Goal: Task Accomplishment & Management: Use online tool/utility

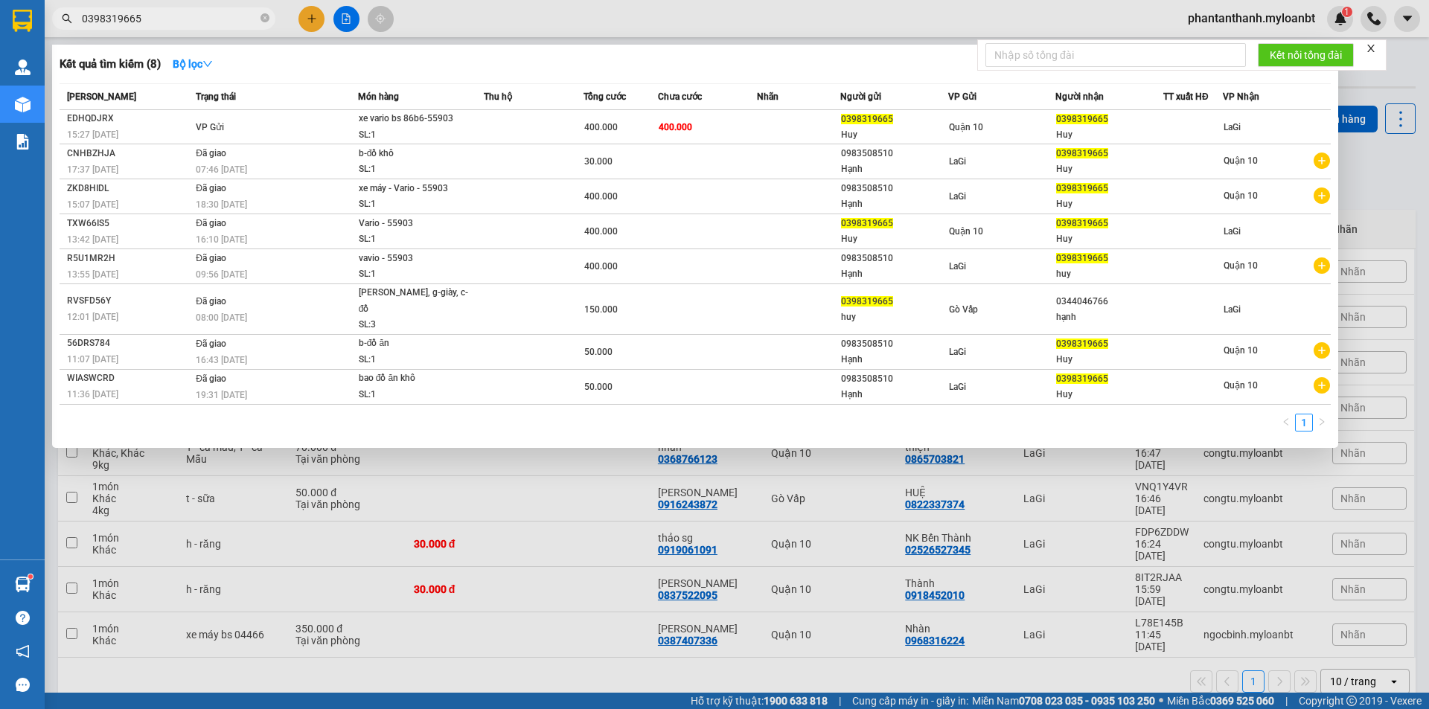
click at [132, 17] on input "0398319665" at bounding box center [170, 18] width 176 height 16
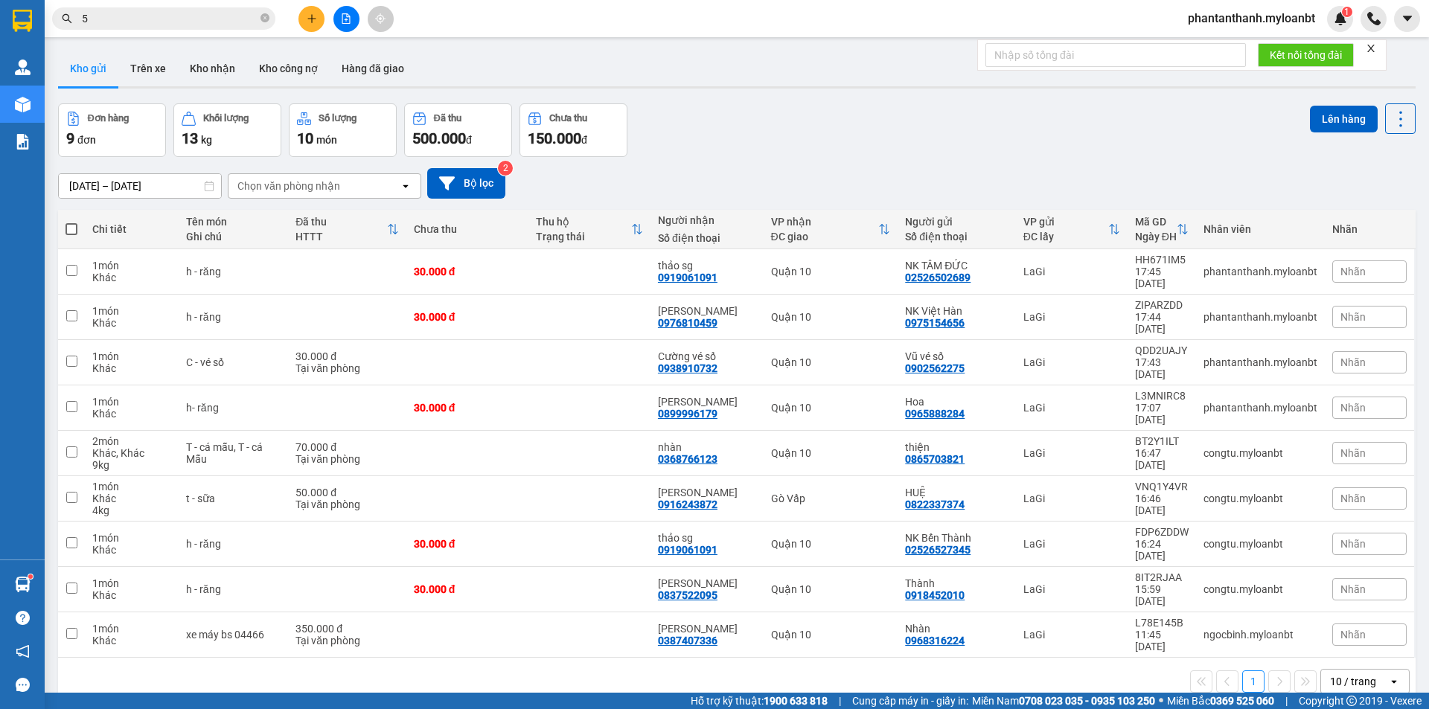
type input "5"
click at [955, 272] on div "02526502689" at bounding box center [938, 278] width 66 height 12
click at [86, 15] on input "5" at bounding box center [170, 18] width 176 height 16
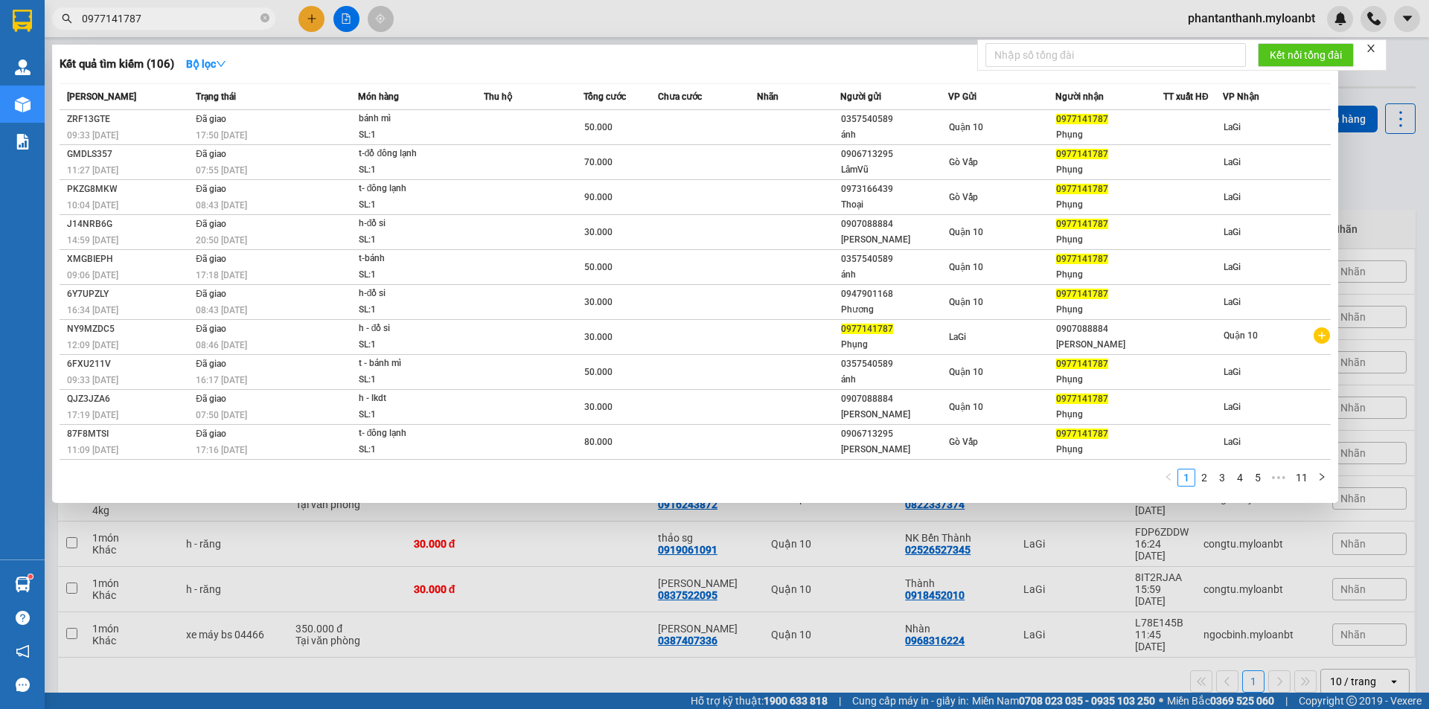
click at [135, 19] on input "0977141787" at bounding box center [170, 18] width 176 height 16
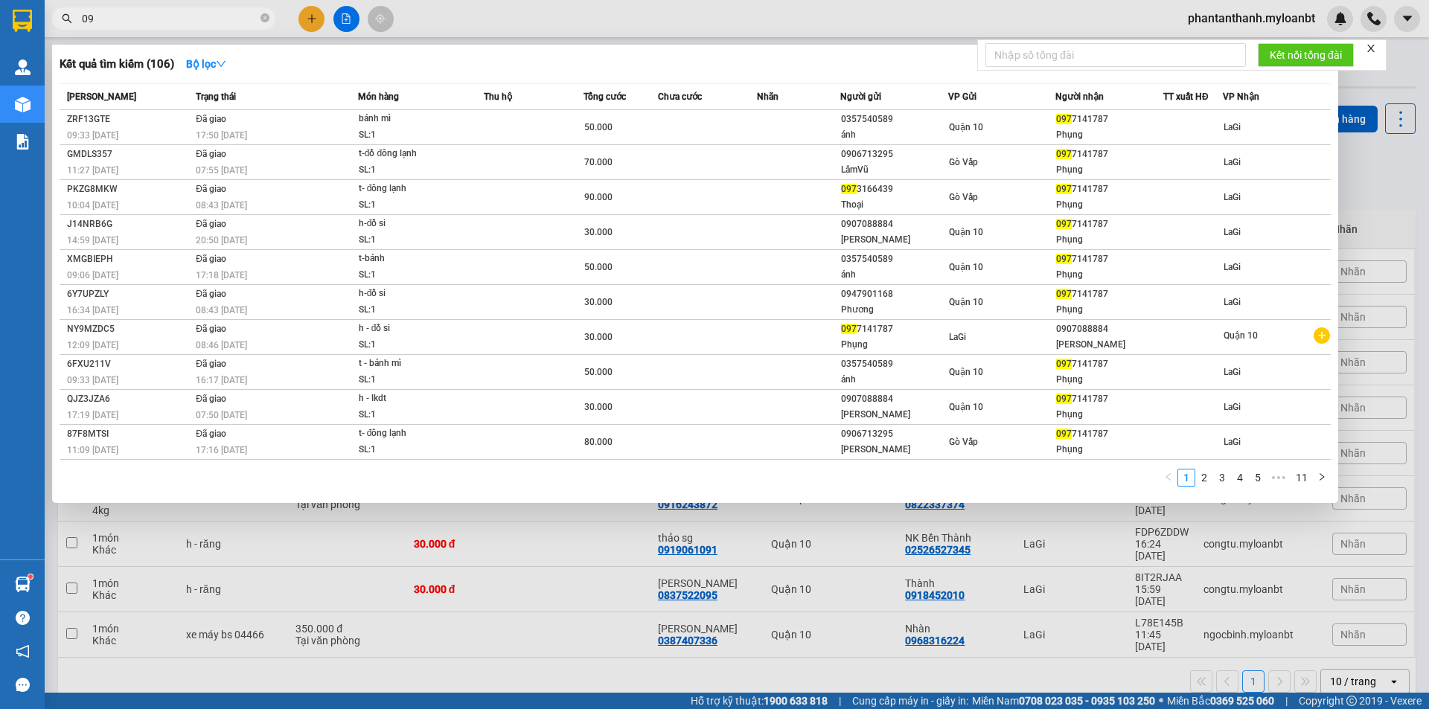
type input "0"
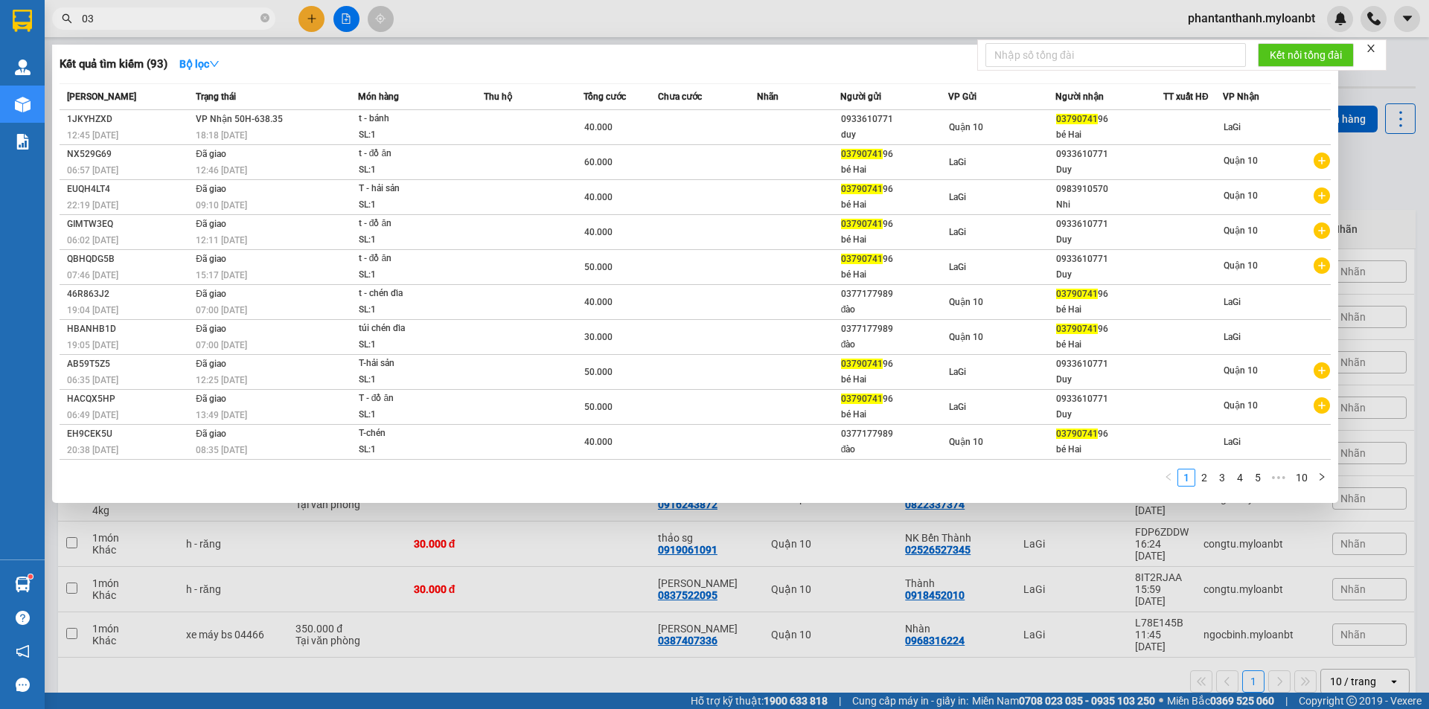
type input "0"
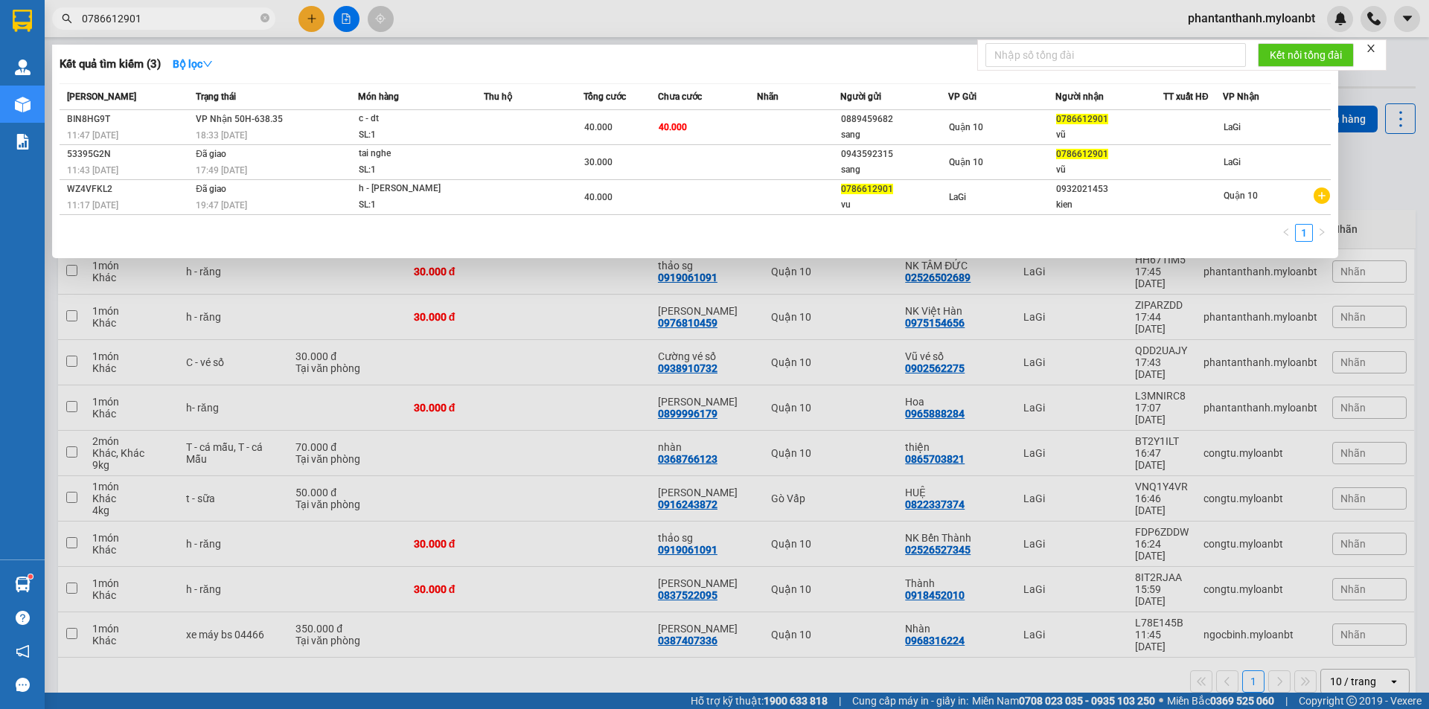
type input "0786612901"
